Goal: Find specific page/section: Find specific page/section

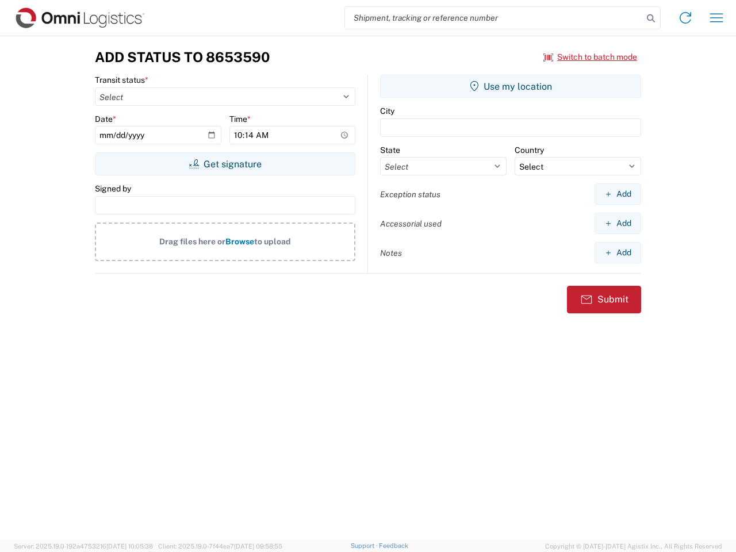
click at [494, 18] on input "search" at bounding box center [494, 18] width 298 height 22
click at [651, 18] on icon at bounding box center [651, 18] width 16 height 16
click at [686, 18] on icon at bounding box center [685, 18] width 18 height 18
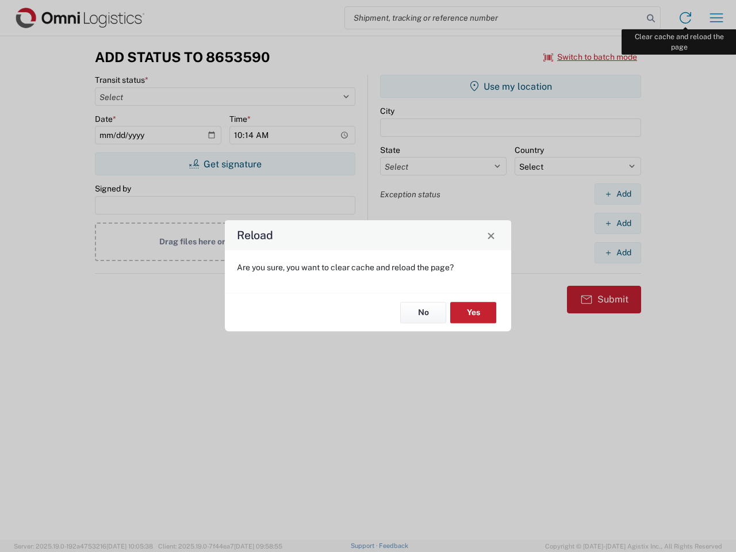
click at [717, 18] on div "Reload Are you sure, you want to clear cache and reload the page? No Yes" at bounding box center [368, 276] width 736 height 552
click at [591, 57] on div "Reload Are you sure, you want to clear cache and reload the page? No Yes" at bounding box center [368, 276] width 736 height 552
click at [225, 164] on div "Reload Are you sure, you want to clear cache and reload the page? No Yes" at bounding box center [368, 276] width 736 height 552
click at [511, 86] on div "Reload Are you sure, you want to clear cache and reload the page? No Yes" at bounding box center [368, 276] width 736 height 552
click at [618, 194] on div "Reload Are you sure, you want to clear cache and reload the page? No Yes" at bounding box center [368, 276] width 736 height 552
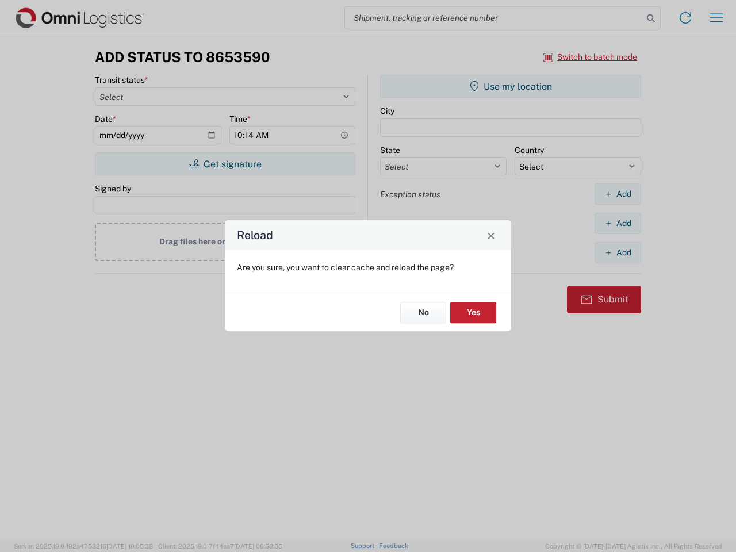
click at [618, 223] on div "Reload Are you sure, you want to clear cache and reload the page? No Yes" at bounding box center [368, 276] width 736 height 552
click at [618, 252] on div "Reload Are you sure, you want to clear cache and reload the page? No Yes" at bounding box center [368, 276] width 736 height 552
